Goal: Information Seeking & Learning: Learn about a topic

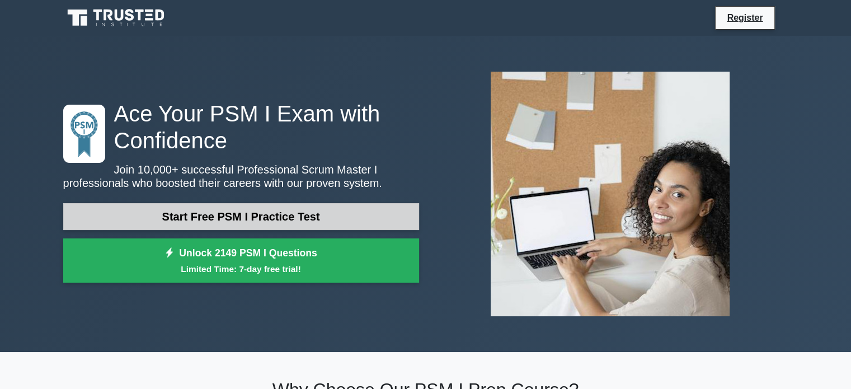
click at [333, 221] on link "Start Free PSM I Practice Test" at bounding box center [241, 216] width 356 height 27
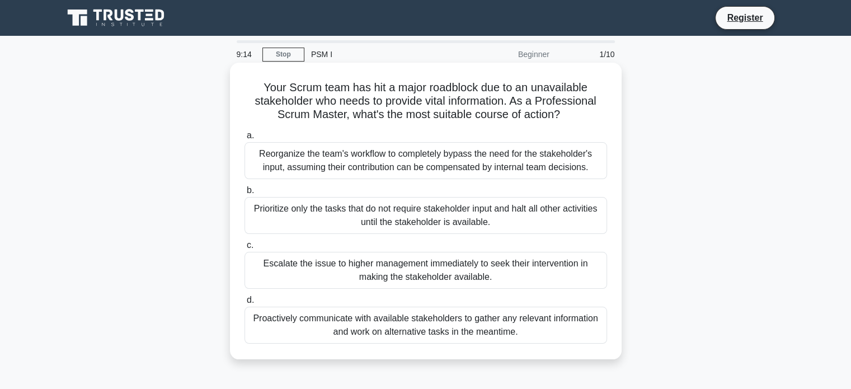
click at [350, 215] on div "Prioritize only the tasks that do not require stakeholder input and halt all ot…" at bounding box center [425, 215] width 362 height 37
click at [244, 194] on input "b. Prioritize only the tasks that do not require stakeholder input and halt all…" at bounding box center [244, 190] width 0 height 7
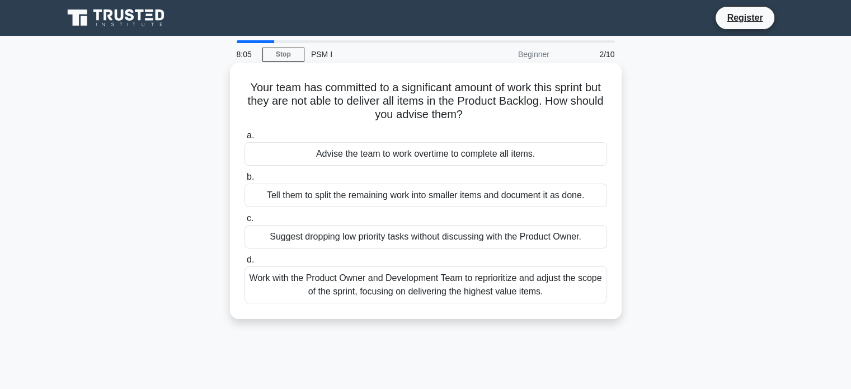
click at [483, 281] on div "Work with the Product Owner and Development Team to reprioritize and adjust the…" at bounding box center [425, 284] width 362 height 37
click at [244, 263] on input "d. Work with the Product Owner and Development Team to reprioritize and adjust …" at bounding box center [244, 259] width 0 height 7
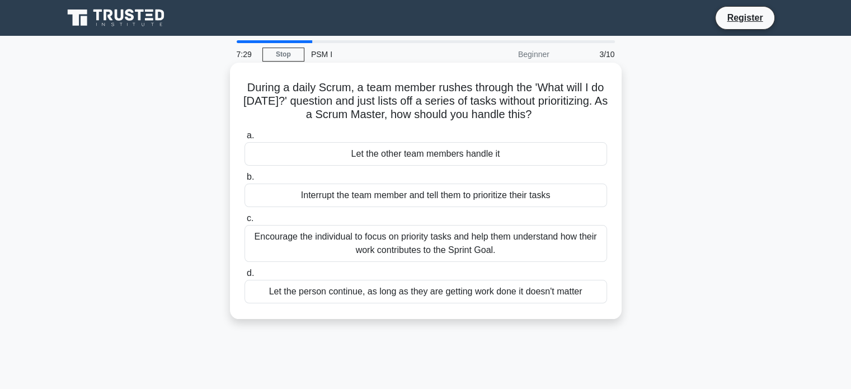
click at [535, 242] on div "Encourage the individual to focus on priority tasks and help them understand ho…" at bounding box center [425, 243] width 362 height 37
click at [244, 222] on input "c. Encourage the individual to focus on priority tasks and help them understand…" at bounding box center [244, 218] width 0 height 7
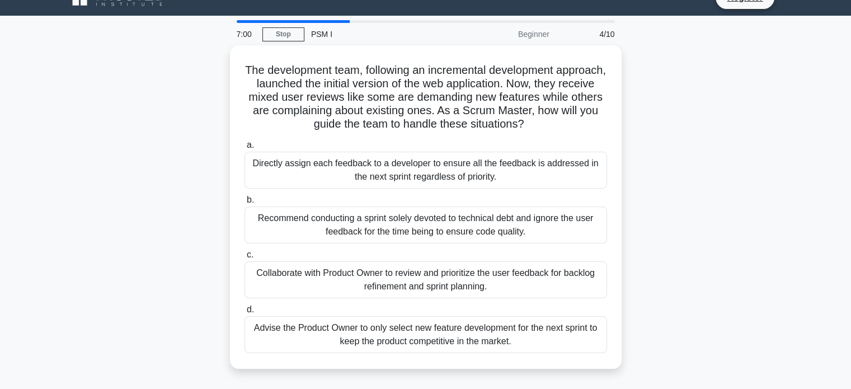
scroll to position [22, 0]
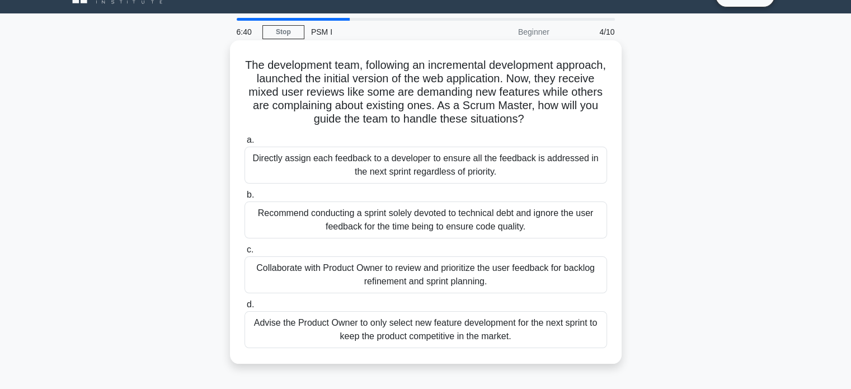
click at [551, 283] on div "Collaborate with Product Owner to review and prioritize the user feedback for b…" at bounding box center [425, 274] width 362 height 37
click at [244, 253] on input "c. Collaborate with Product Owner to review and prioritize the user feedback fo…" at bounding box center [244, 249] width 0 height 7
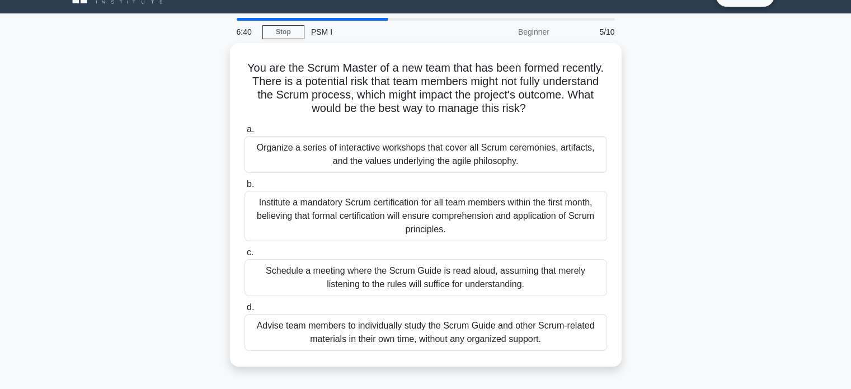
scroll to position [0, 0]
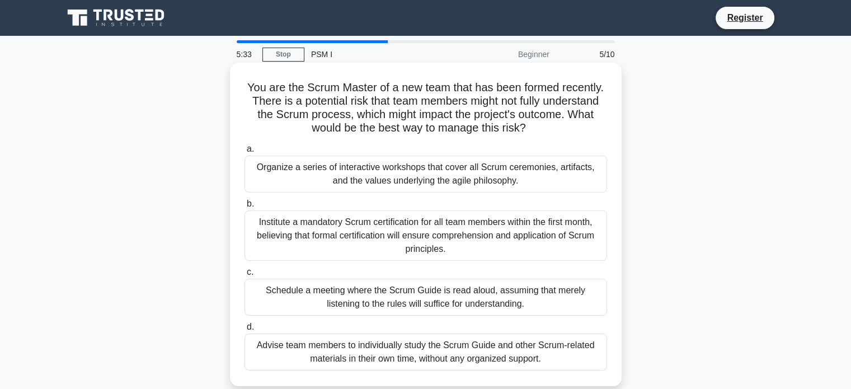
click at [554, 182] on div "Organize a series of interactive workshops that cover all Scrum ceremonies, art…" at bounding box center [425, 173] width 362 height 37
click at [244, 153] on input "a. Organize a series of interactive workshops that cover all Scrum ceremonies, …" at bounding box center [244, 148] width 0 height 7
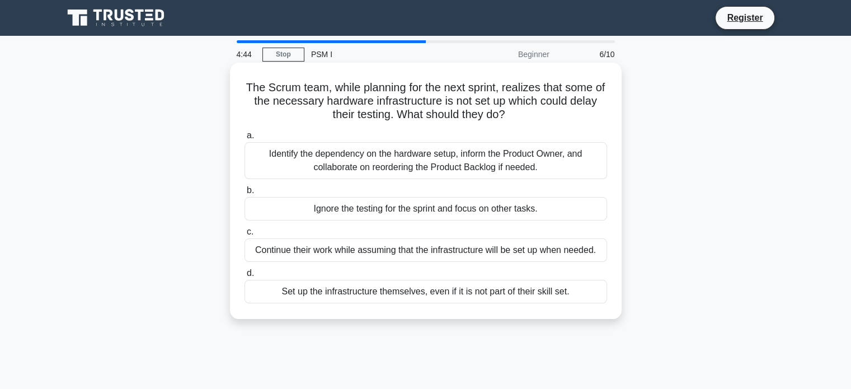
click at [563, 165] on div "Identify the dependency on the hardware setup, inform the Product Owner, and co…" at bounding box center [425, 160] width 362 height 37
click at [244, 139] on input "a. Identify the dependency on the hardware setup, inform the Product Owner, and…" at bounding box center [244, 135] width 0 height 7
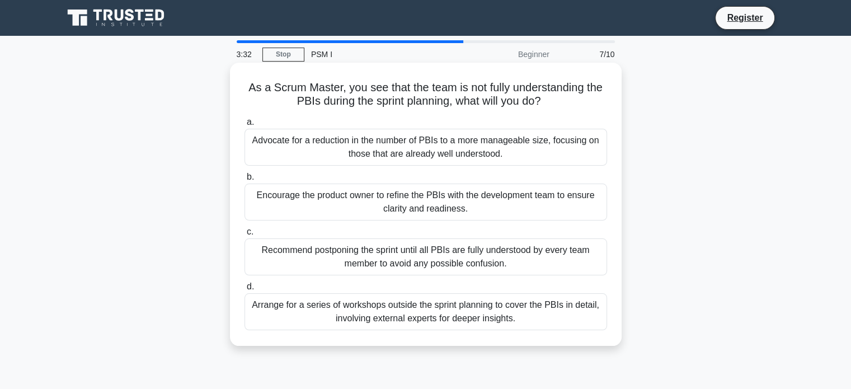
click at [539, 199] on div "Encourage the product owner to refine the PBIs with the development team to ens…" at bounding box center [425, 201] width 362 height 37
click at [244, 181] on input "b. Encourage the product owner to refine the PBIs with the development team to …" at bounding box center [244, 176] width 0 height 7
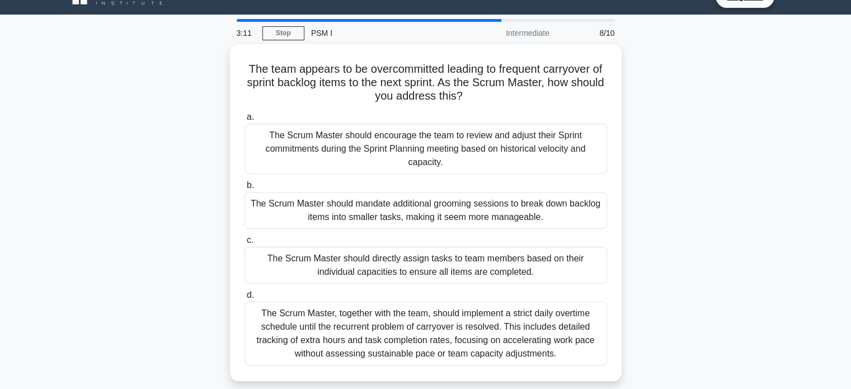
scroll to position [22, 0]
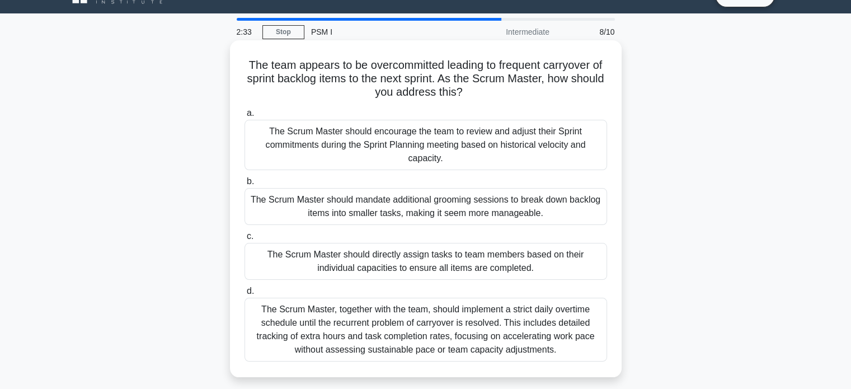
click at [565, 155] on div "The Scrum Master should encourage the team to review and adjust their Sprint co…" at bounding box center [425, 145] width 362 height 50
click at [244, 117] on input "a. The Scrum Master should encourage the team to review and adjust their Sprint…" at bounding box center [244, 113] width 0 height 7
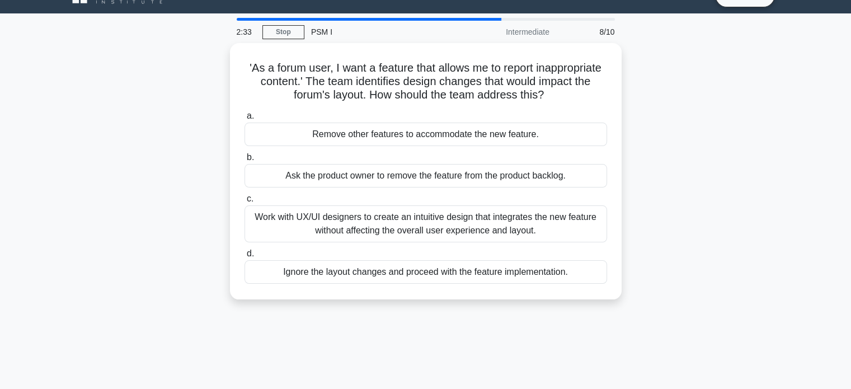
scroll to position [0, 0]
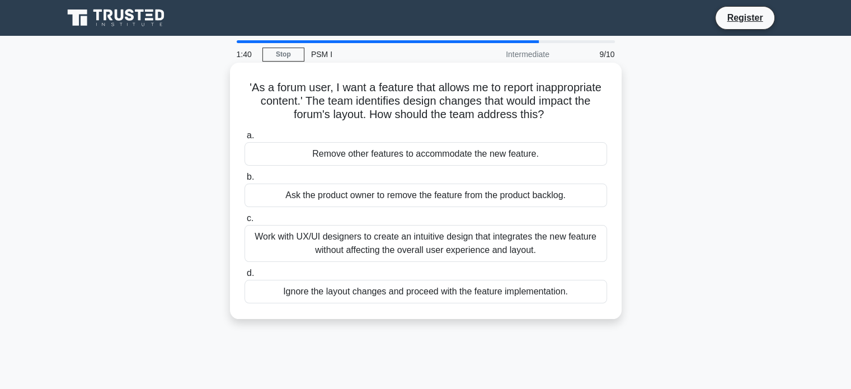
click at [578, 294] on div "Ignore the layout changes and proceed with the feature implementation." at bounding box center [425, 291] width 362 height 23
click at [244, 277] on input "d. Ignore the layout changes and proceed with the feature implementation." at bounding box center [244, 273] width 0 height 7
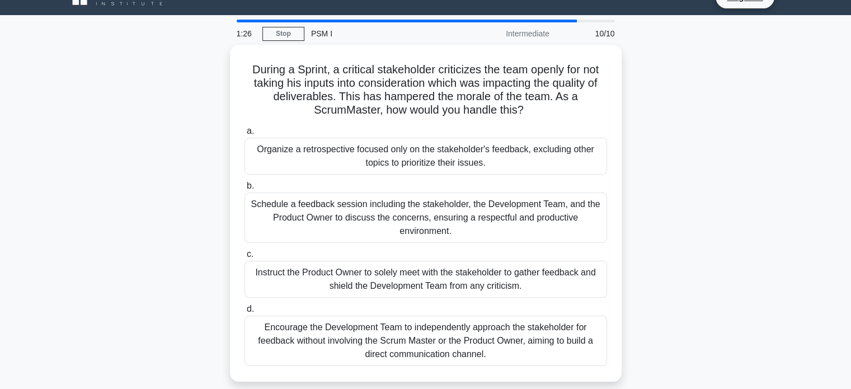
scroll to position [22, 0]
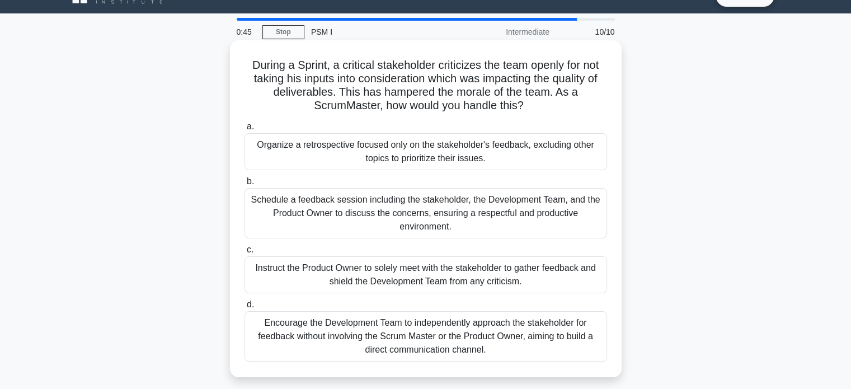
click at [589, 280] on div "Instruct the Product Owner to solely meet with the stakeholder to gather feedba…" at bounding box center [425, 274] width 362 height 37
click at [244, 253] on input "c. Instruct the Product Owner to solely meet with the stakeholder to gather fee…" at bounding box center [244, 249] width 0 height 7
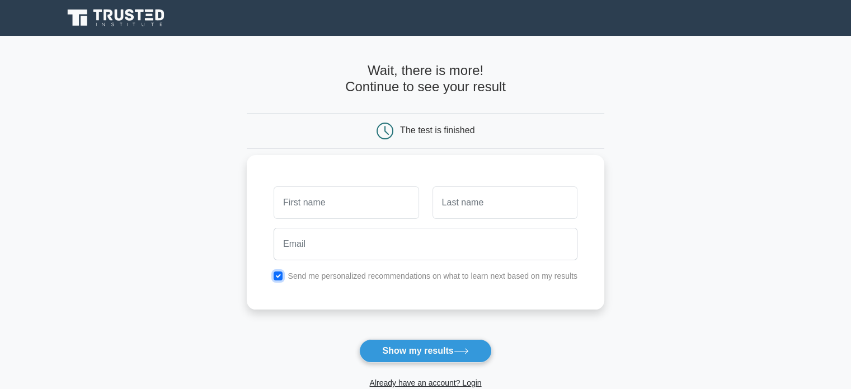
click at [280, 273] on input "checkbox" at bounding box center [277, 275] width 9 height 9
checkbox input "false"
click at [322, 202] on input "text" at bounding box center [345, 202] width 145 height 32
type input "yy"
click at [456, 207] on input "text" at bounding box center [504, 202] width 145 height 32
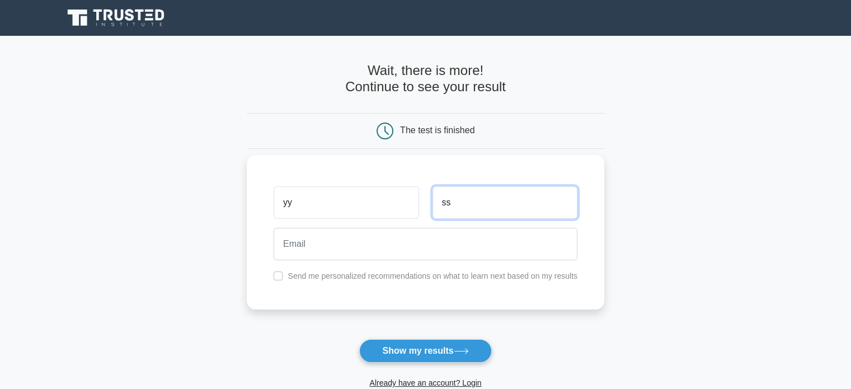
type input "ss"
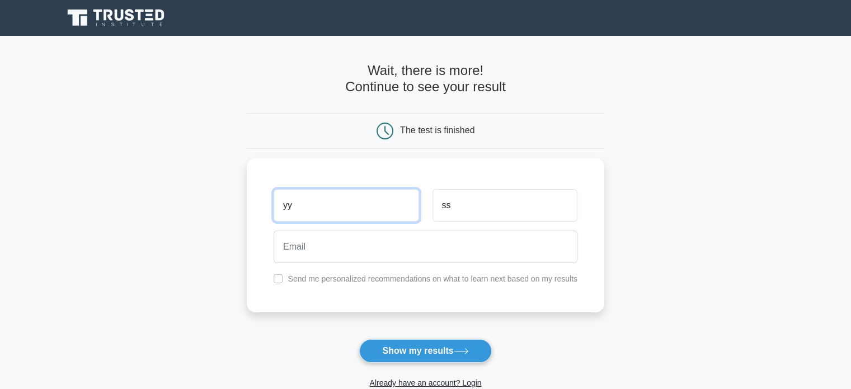
drag, startPoint x: 353, startPoint y: 206, endPoint x: 177, endPoint y: 201, distance: 175.7
click at [177, 201] on main "Wait, there is more! Continue to see your result The test is finished yy ss" at bounding box center [425, 237] width 851 height 403
type input "mm"
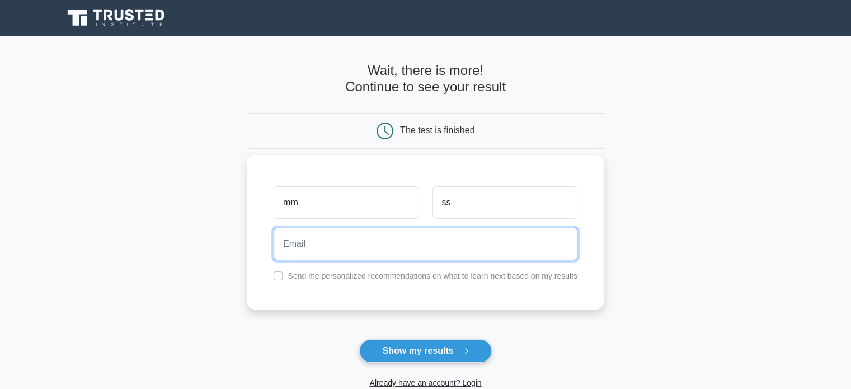
click at [298, 249] on input "email" at bounding box center [425, 244] width 304 height 32
type input "milene.mimimi@gmail.com"
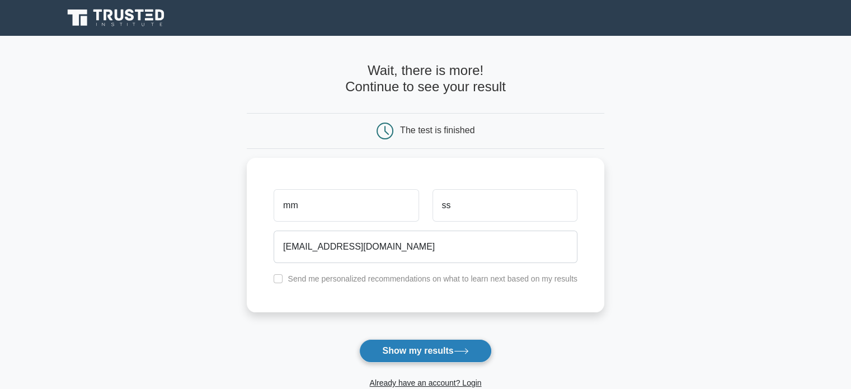
click at [430, 352] on button "Show my results" at bounding box center [425, 350] width 132 height 23
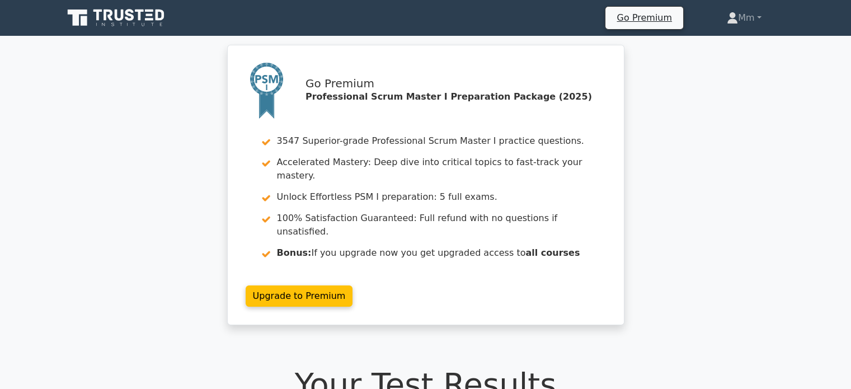
click at [125, 15] on icon at bounding box center [116, 17] width 107 height 21
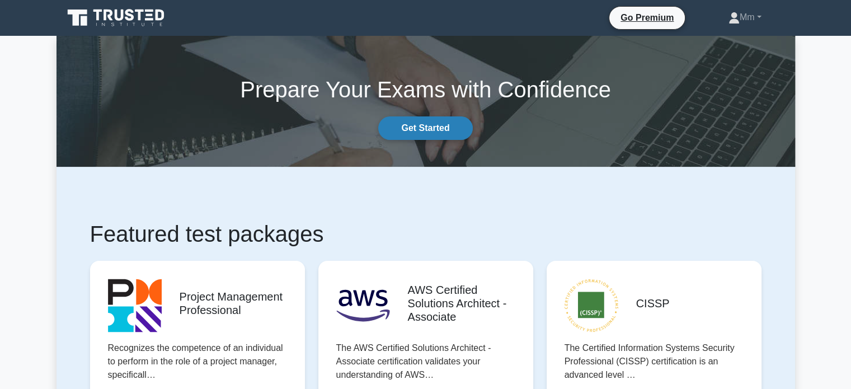
click at [418, 125] on link "Get Started" at bounding box center [425, 127] width 94 height 23
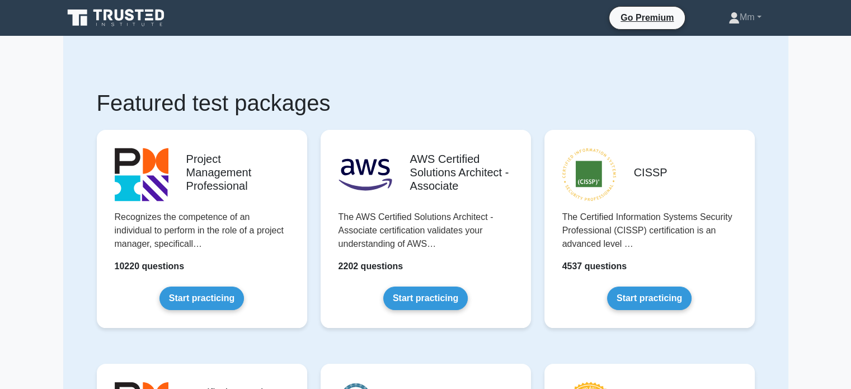
scroll to position [205, 0]
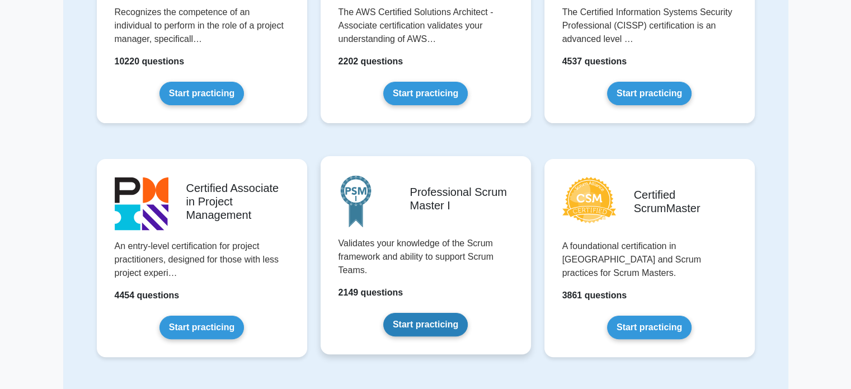
click at [457, 313] on link "Start practicing" at bounding box center [425, 324] width 84 height 23
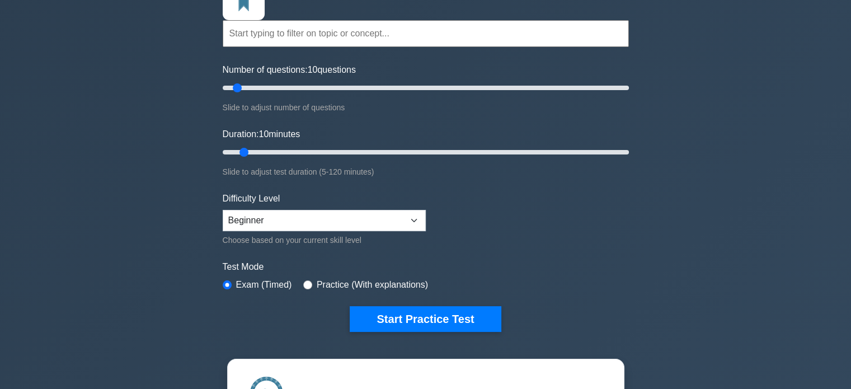
scroll to position [112, 0]
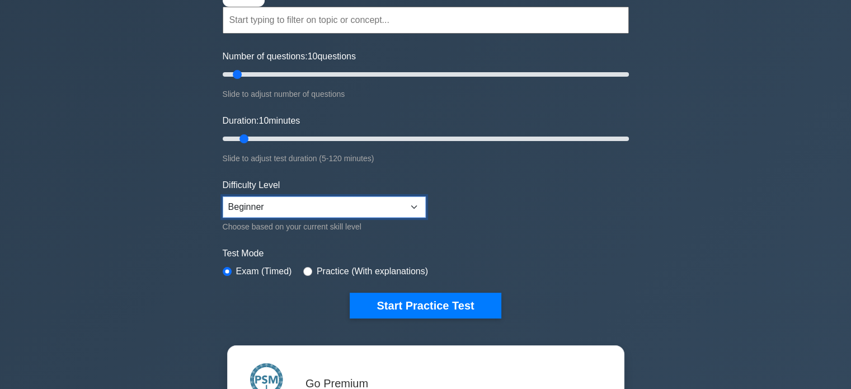
click at [405, 201] on select "Beginner Intermediate Expert" at bounding box center [324, 206] width 203 height 21
click at [546, 225] on form "Topics Scrum Framework Fundamentals Scrum Artifacts Scrum Events Scrum Roles Sc…" at bounding box center [426, 140] width 406 height 353
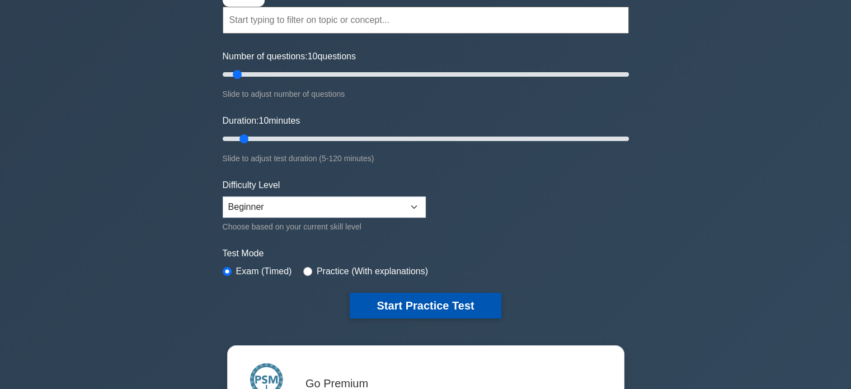
scroll to position [134, 0]
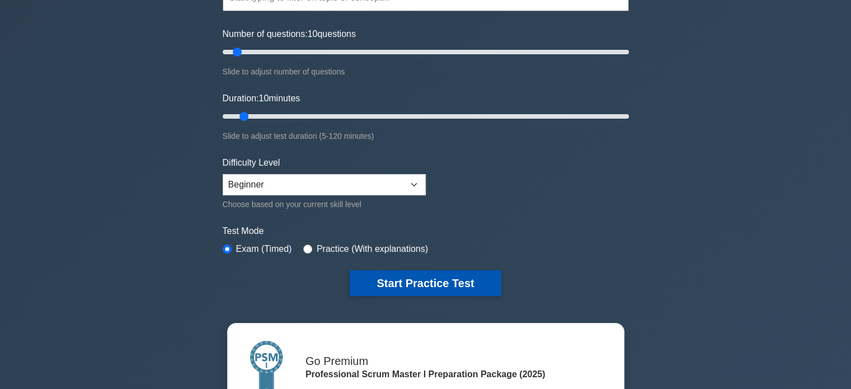
click at [447, 279] on button "Start Practice Test" at bounding box center [425, 283] width 151 height 26
